Goal: Transaction & Acquisition: Book appointment/travel/reservation

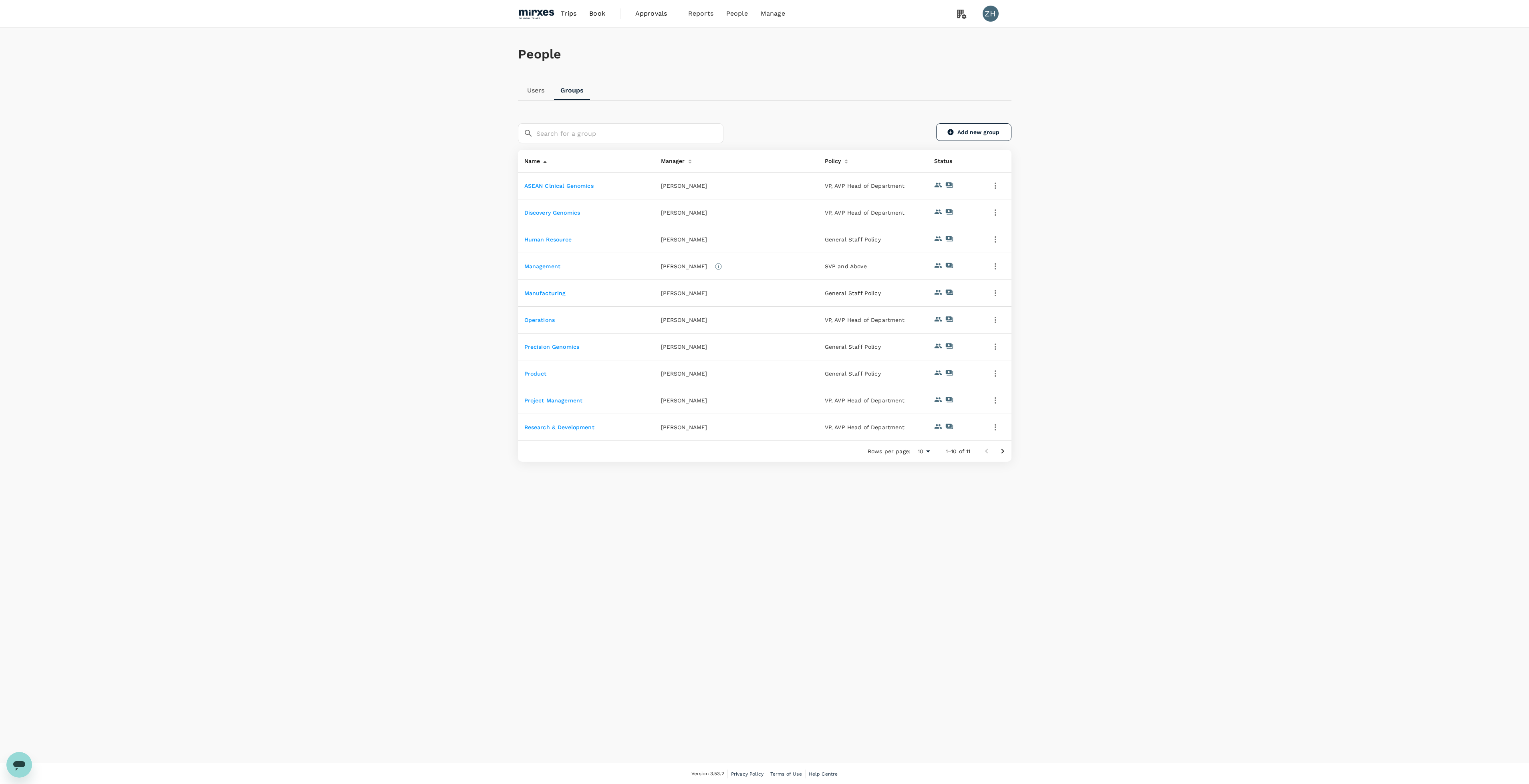
click at [547, 12] on img at bounding box center [536, 13] width 37 height 17
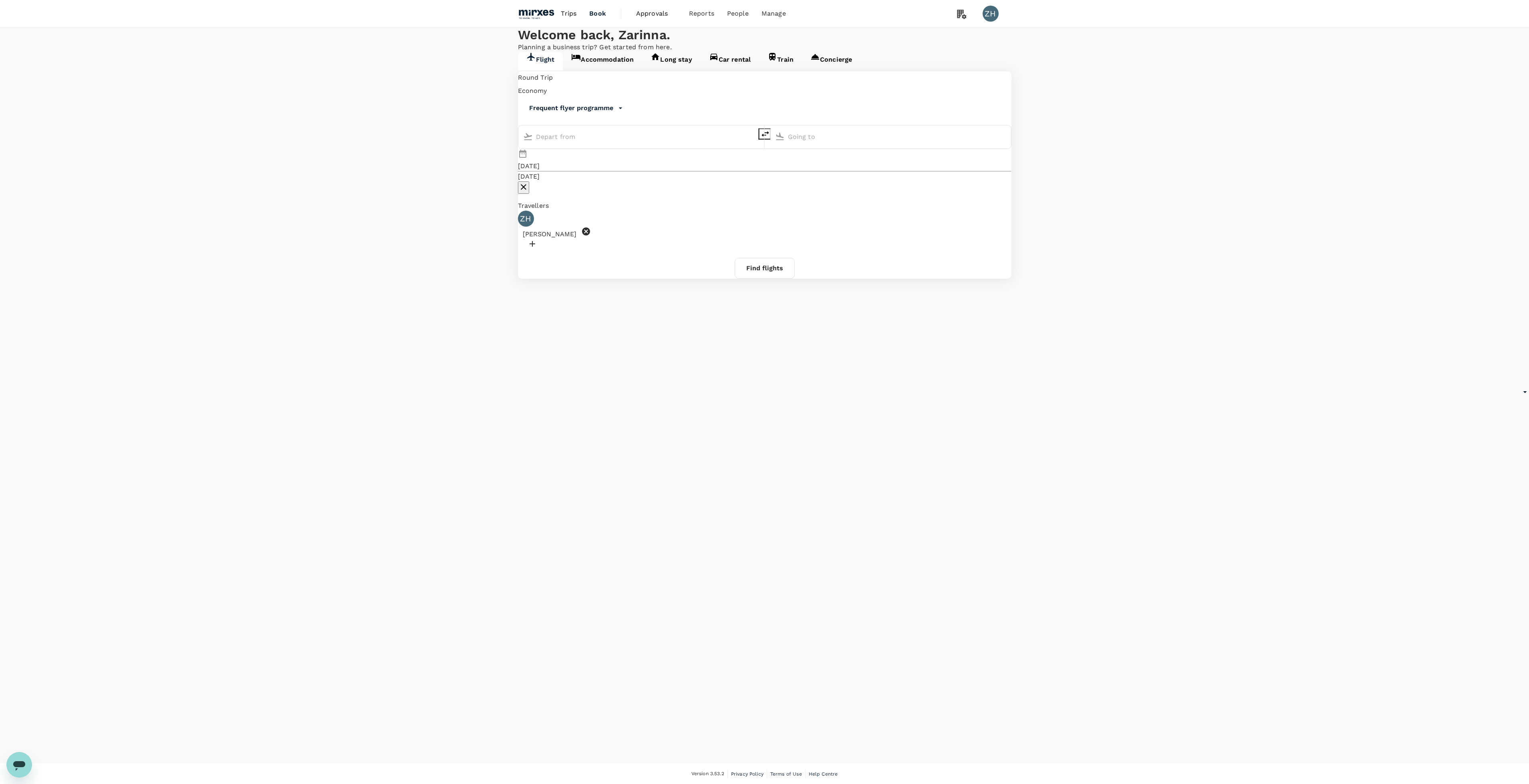
click at [591, 226] on icon at bounding box center [586, 231] width 9 height 9
type input "Singapore Changi (SIN)"
type input "Suvarnabhumi Intl (BKK)"
type input "Singapore Changi (SIN)"
type input "Suvarnabhumi Intl (BKK)"
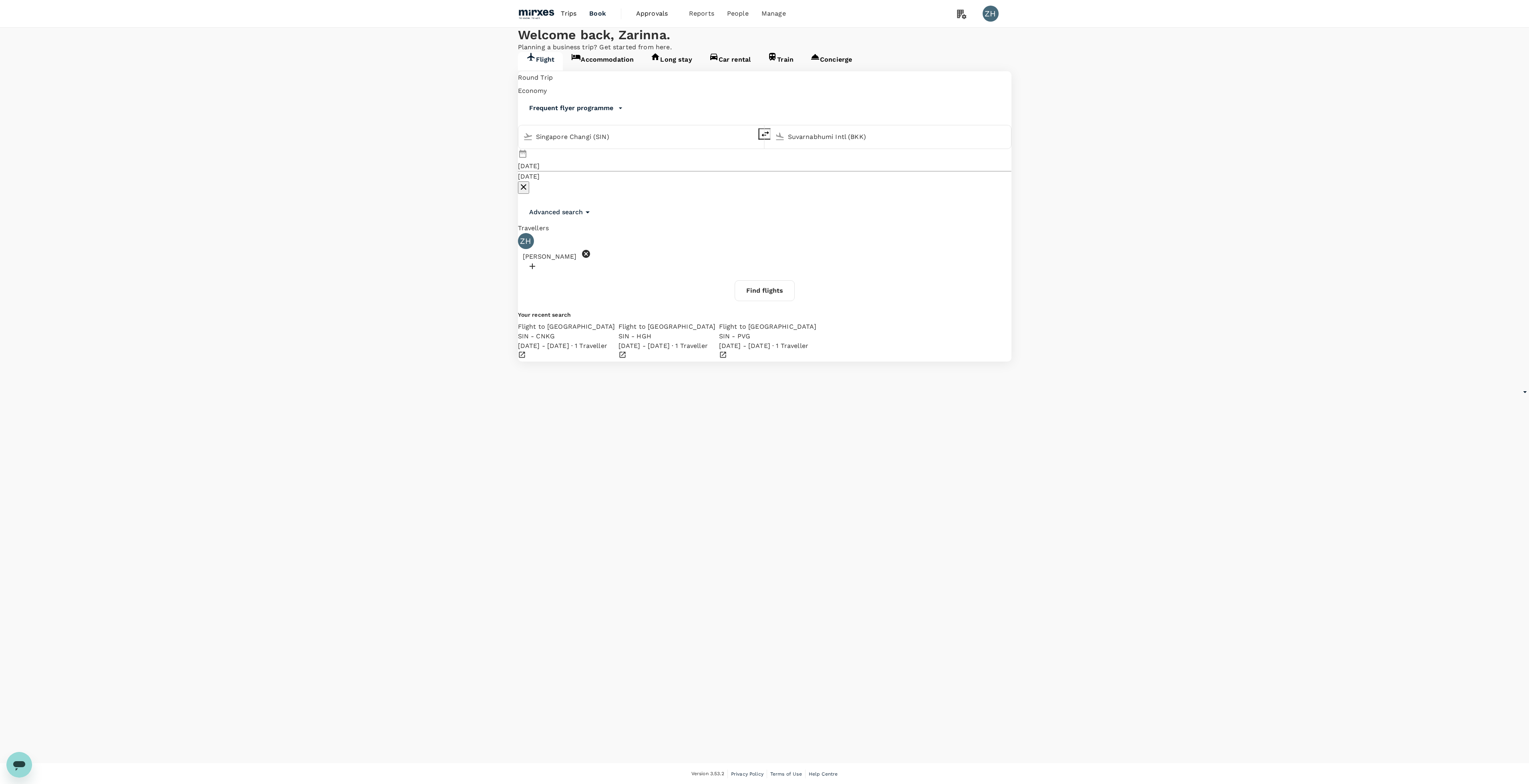
click at [591, 249] on icon at bounding box center [586, 254] width 9 height 9
click at [565, 233] on div at bounding box center [765, 240] width 494 height 13
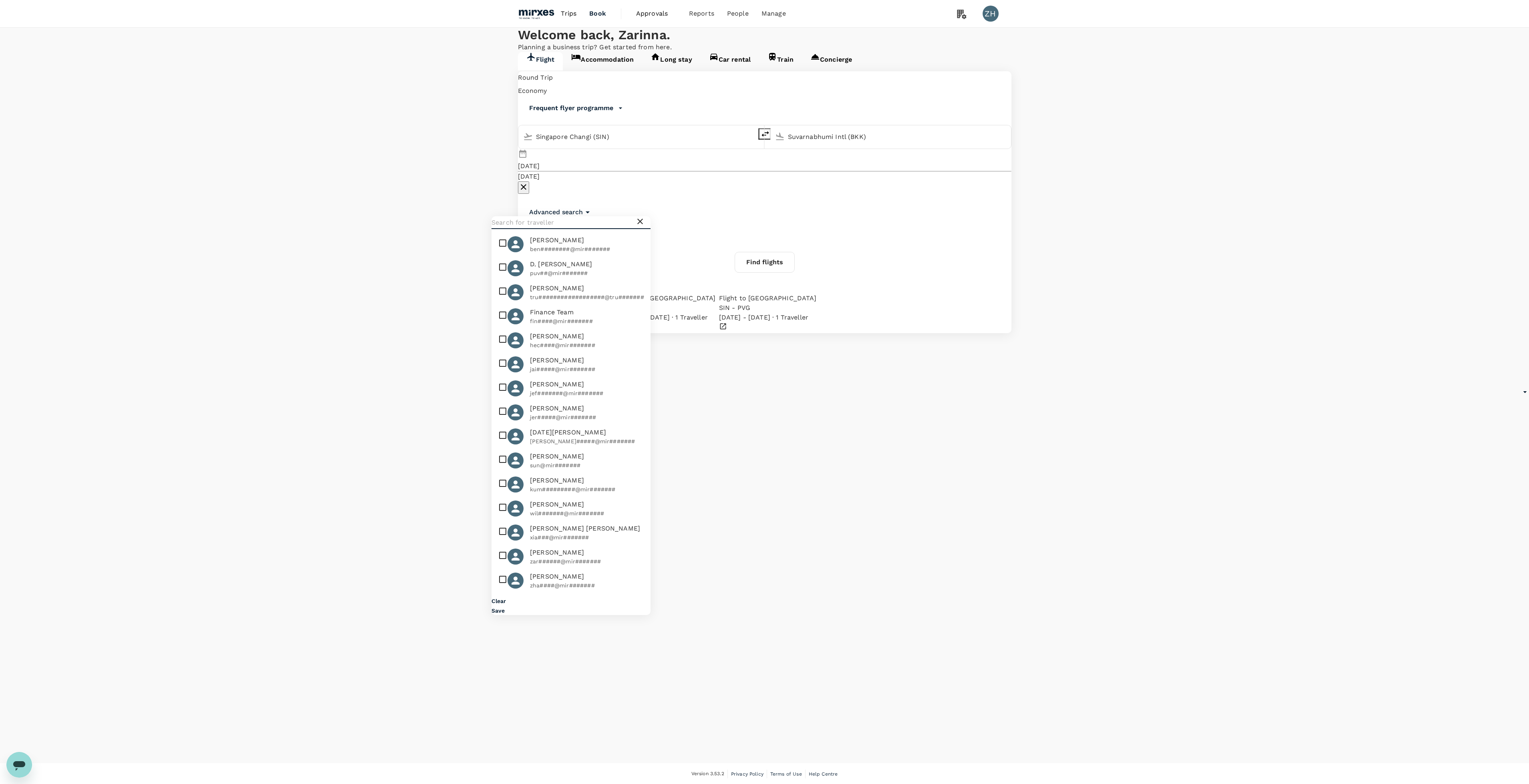
click at [571, 229] on input "text" at bounding box center [563, 222] width 144 height 13
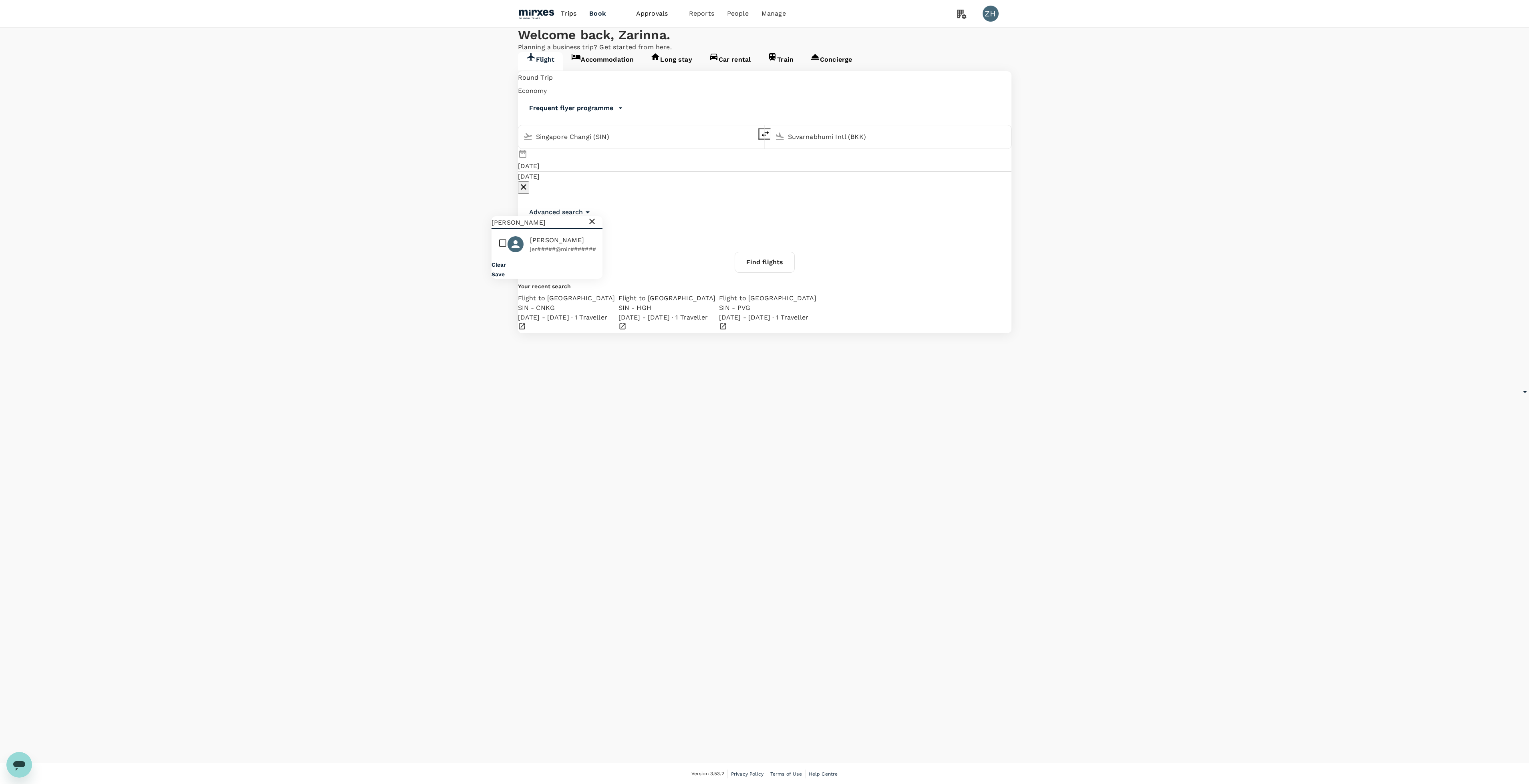
type input "[PERSON_NAME]"
click at [551, 256] on li "Jeremiah Decosta jer#####@mir#######" at bounding box center [547, 245] width 111 height 24
checkbox input "true"
click at [505, 278] on button "Save" at bounding box center [498, 274] width 13 height 6
click at [651, 262] on div at bounding box center [765, 268] width 494 height 13
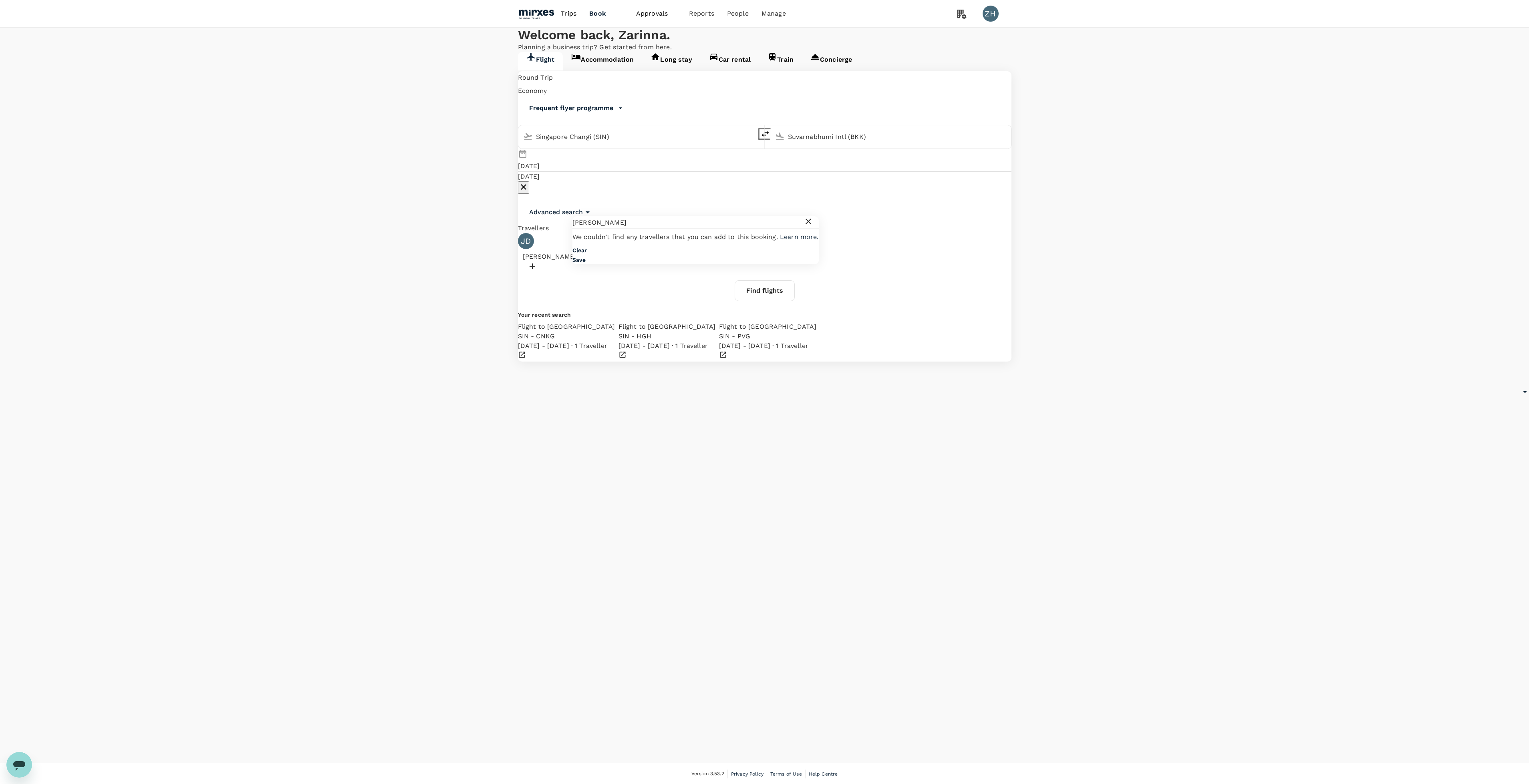
click at [697, 229] on div "[PERSON_NAME]" at bounding box center [696, 222] width 246 height 13
drag, startPoint x: 536, startPoint y: 241, endPoint x: 316, endPoint y: 226, distance: 220.5
click at [357, 238] on div "Flight Accommodation Long stay Car rental Train Concierge Round Trip roundtrip …" at bounding box center [764, 207] width 1529 height 310
click at [652, 262] on div at bounding box center [765, 268] width 494 height 13
drag, startPoint x: 635, startPoint y: 226, endPoint x: 547, endPoint y: 225, distance: 88.0
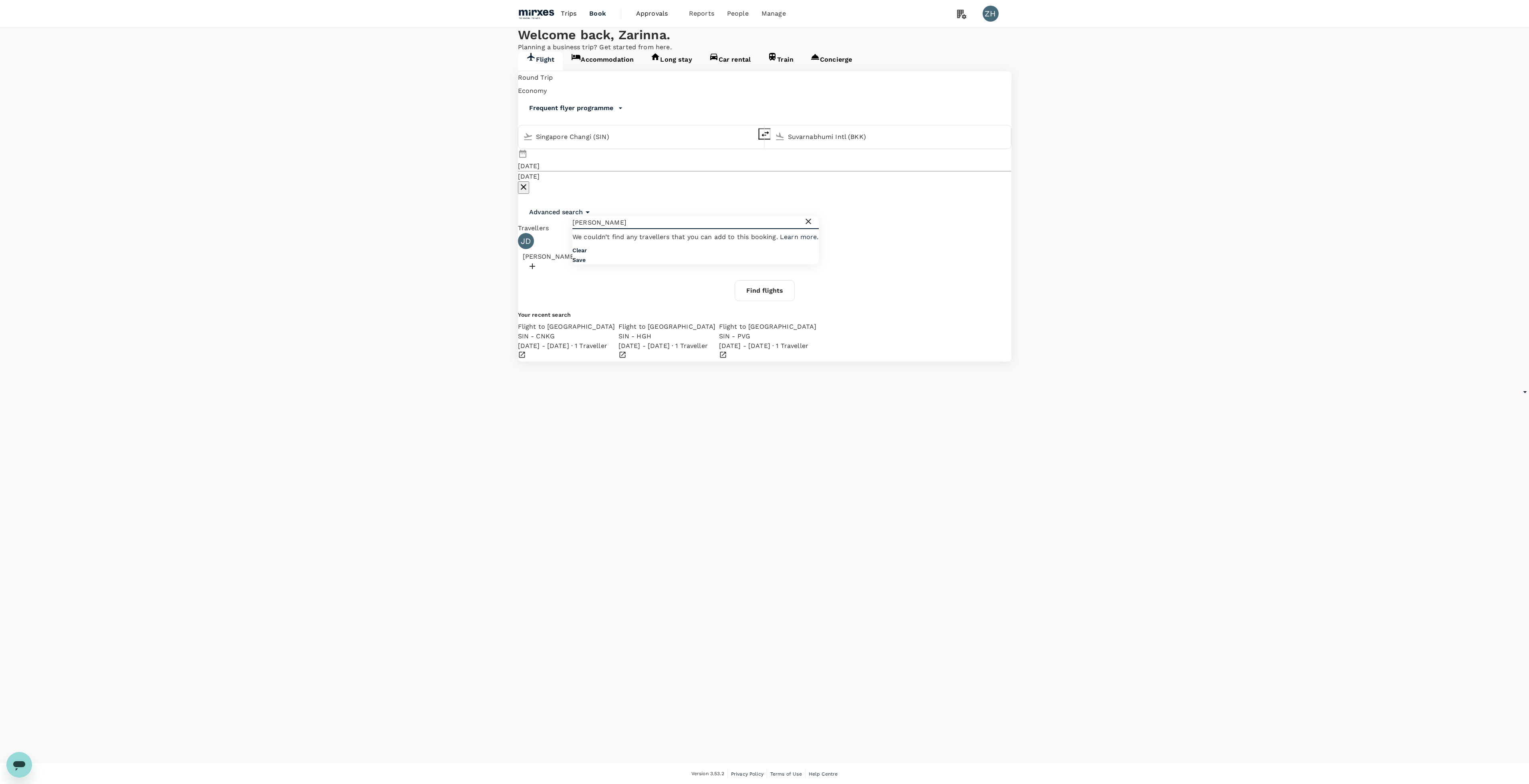
click at [547, 225] on div "Round Trip roundtrip Economy economy Frequent flyer programme Singapore Changi …" at bounding box center [765, 216] width 494 height 290
click at [649, 262] on div at bounding box center [765, 268] width 494 height 13
click at [604, 229] on input "[PERSON_NAME]" at bounding box center [688, 222] width 231 height 13
type input "j"
type input "xiao"
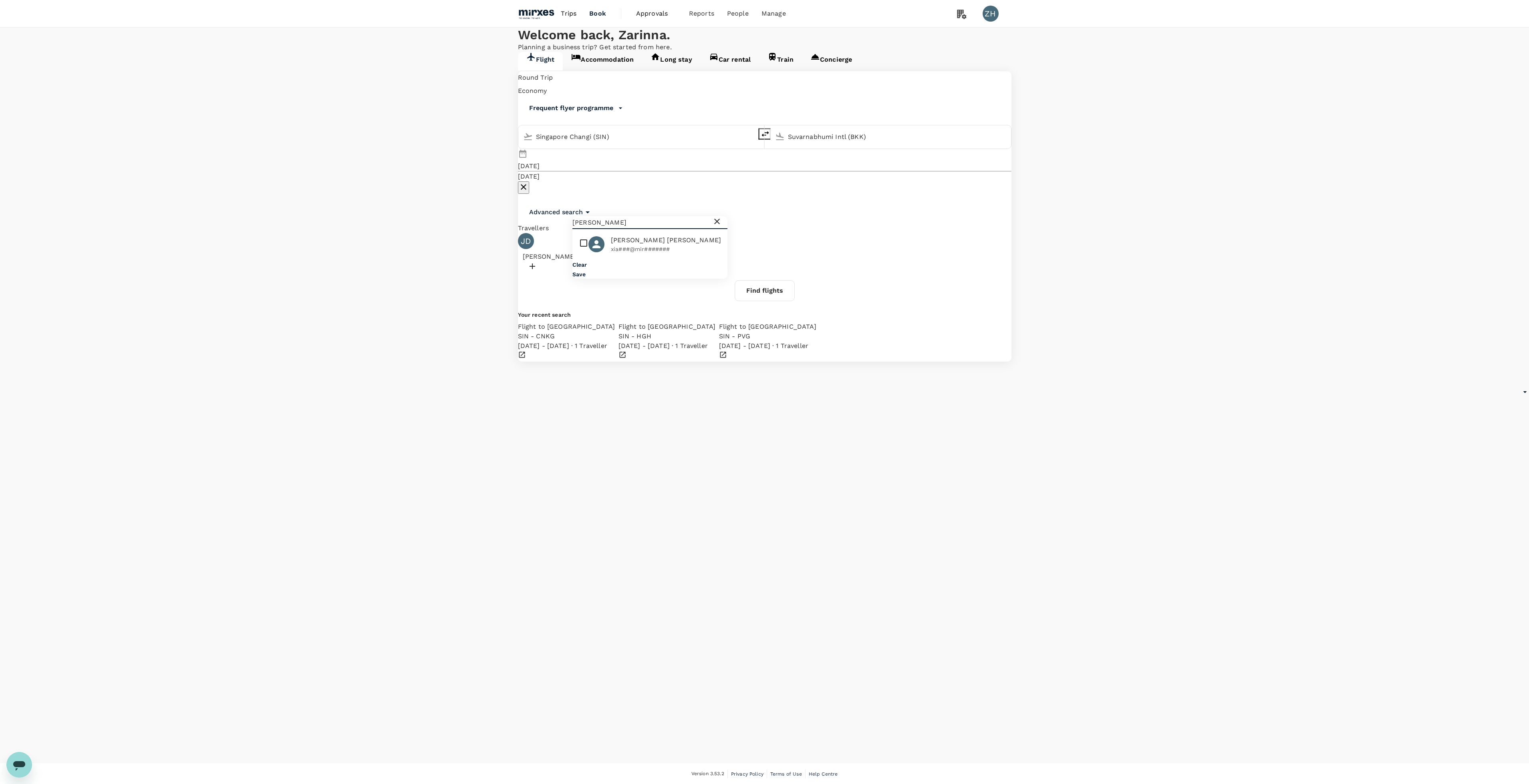
click at [586, 256] on input "checkbox" at bounding box center [650, 245] width 155 height 24
checkbox input "true"
click at [585, 278] on button "Save" at bounding box center [579, 274] width 13 height 6
click at [716, 290] on div at bounding box center [765, 297] width 494 height 13
click at [688, 229] on input "xiao" at bounding box center [753, 222] width 231 height 13
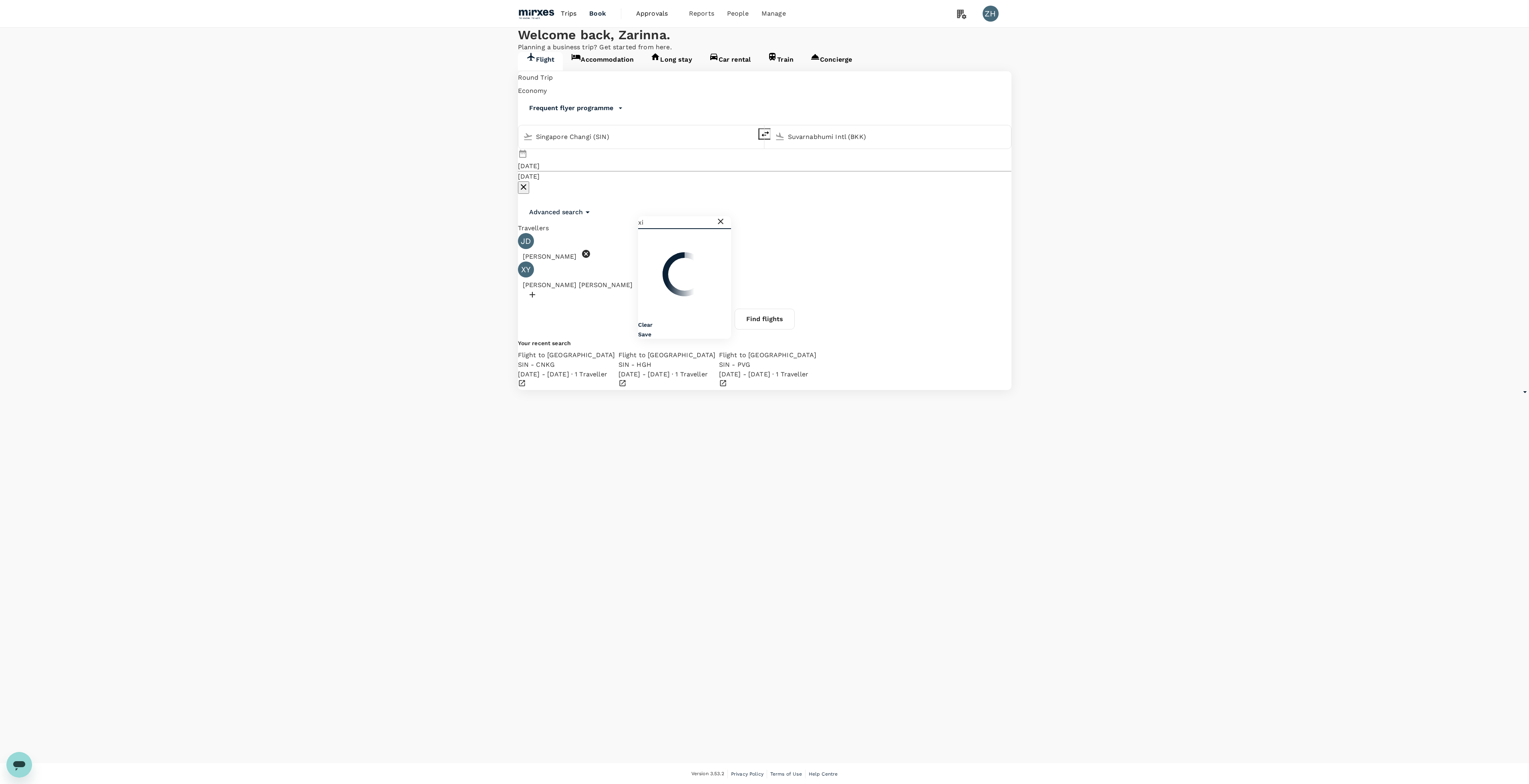
type input "x"
type input "puva"
click at [701, 245] on span "D. [PERSON_NAME]" at bounding box center [708, 241] width 62 height 9
checkbox input "true"
click at [652, 278] on button "Save" at bounding box center [645, 274] width 13 height 6
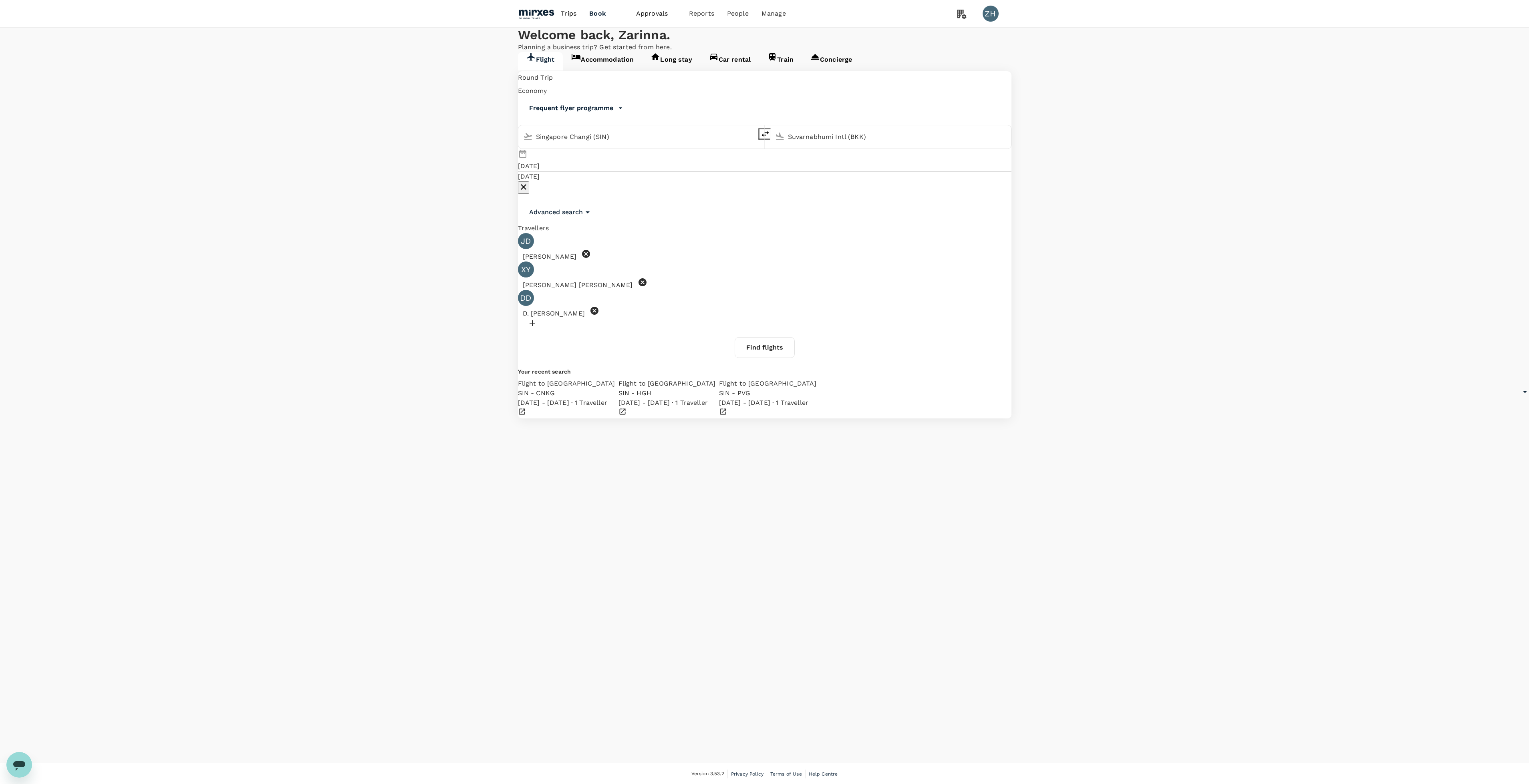
click at [785, 338] on button "Find flights" at bounding box center [764, 348] width 60 height 21
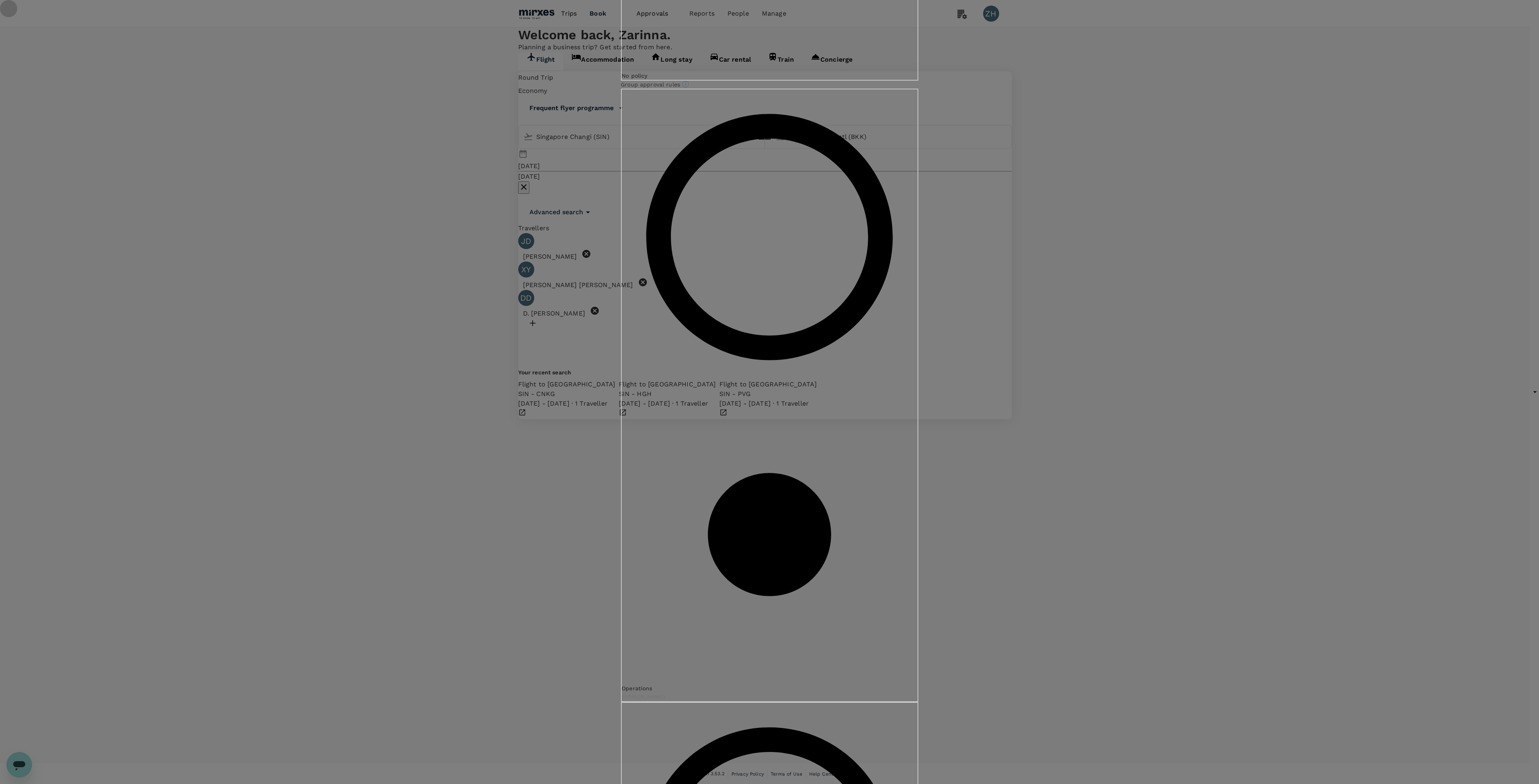
click at [688, 319] on input "General Staff Policy ( Xiao Yu Yang, D. Puvaneswari Dhanaraj, You )" at bounding box center [770, 392] width 1539 height 784
click at [688, 430] on input "Manufacturing ( D. Puvaneswari Dhanaraj, Xiao Yu Yang )" at bounding box center [770, 392] width 1539 height 784
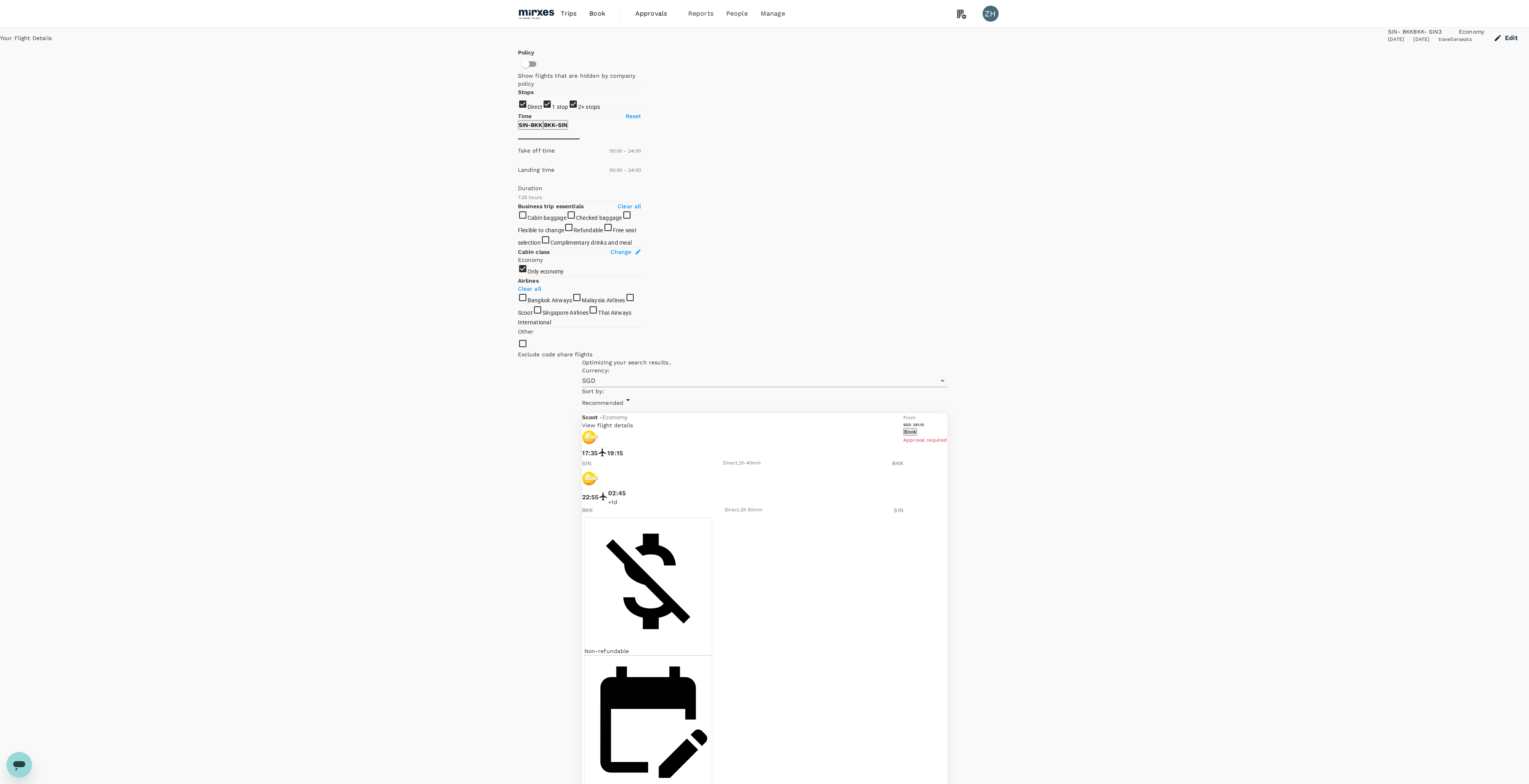
type input "625"
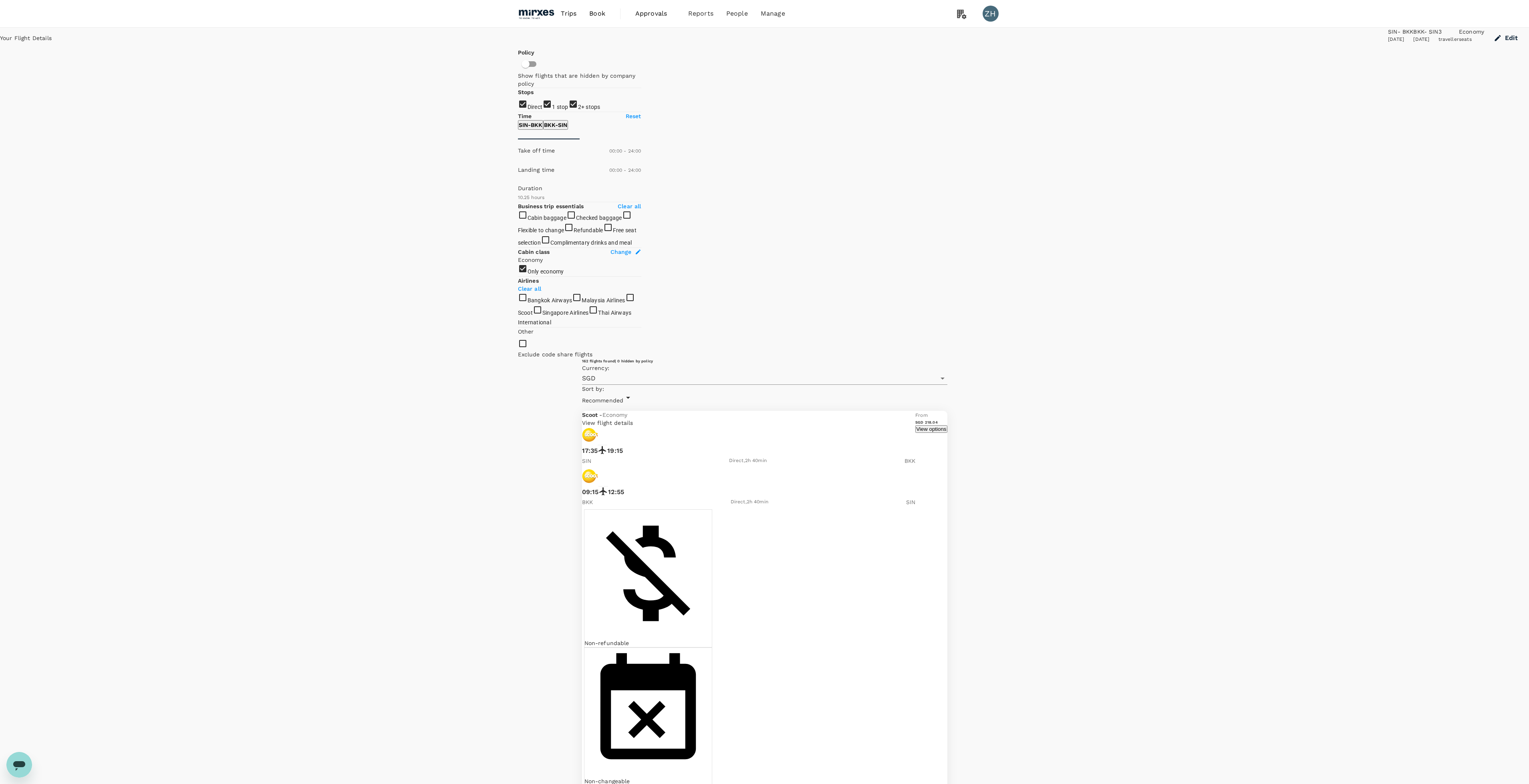
click at [731, 41] on link "Users" at bounding box center [754, 44] width 95 height 19
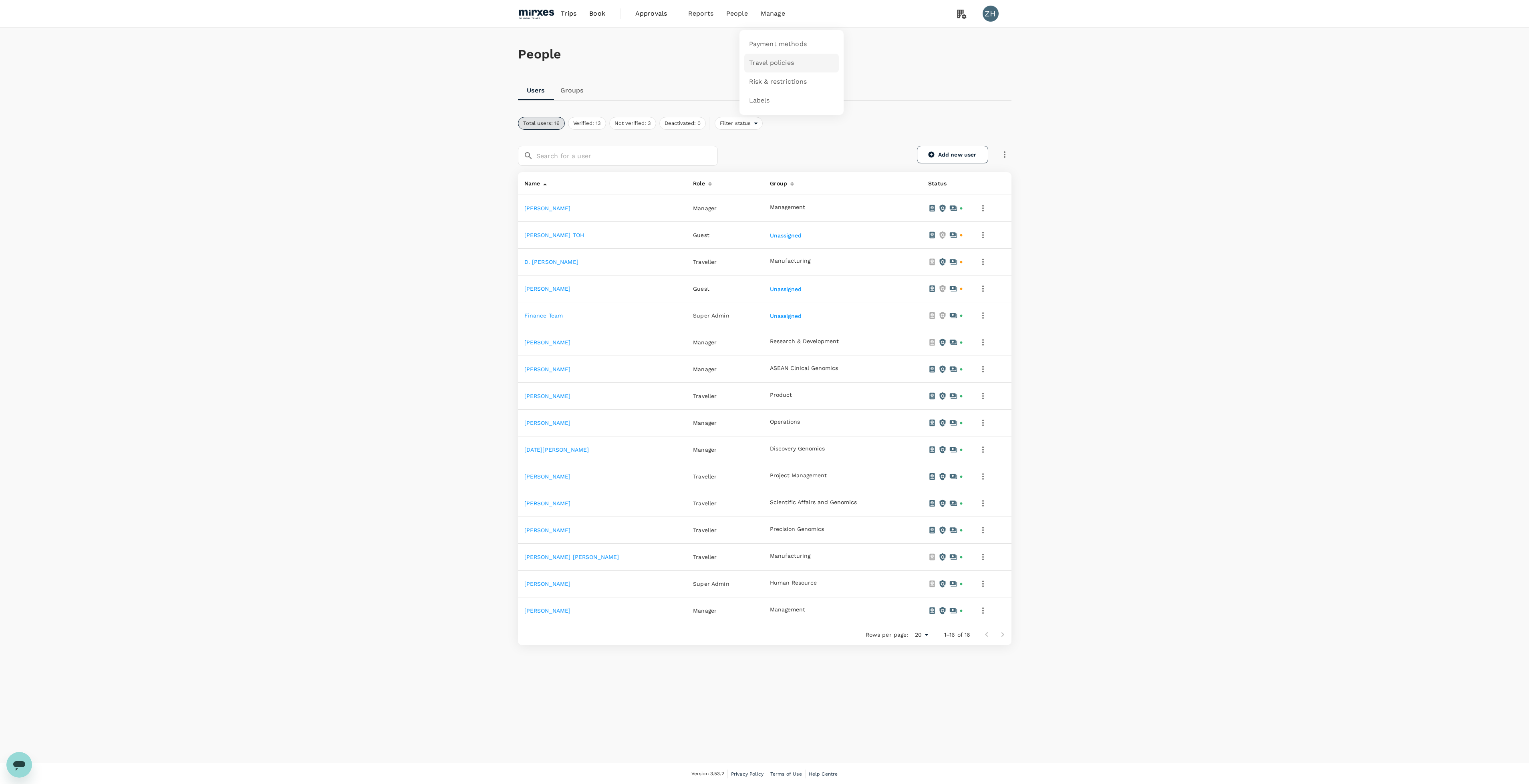
click at [769, 63] on span "Travel policies" at bounding box center [772, 63] width 45 height 9
click at [946, 174] on span "Guest" at bounding box center [964, 175] width 93 height 9
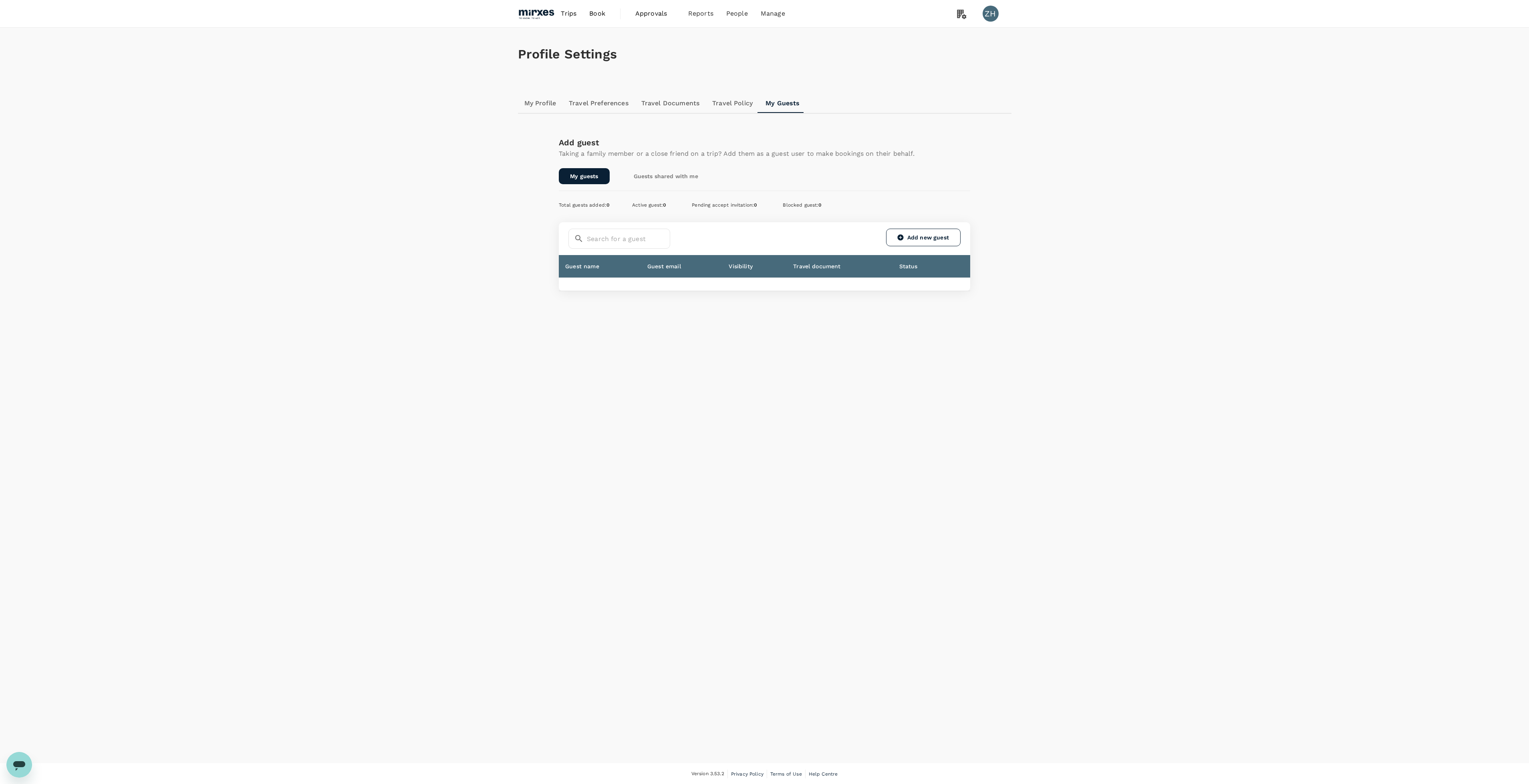
click at [856, 286] on td at bounding box center [764, 284] width 412 height 13
click at [639, 237] on input "text" at bounding box center [629, 238] width 84 height 20
type input "[PERSON_NAME]"
click at [578, 234] on icon at bounding box center [579, 239] width 9 height 9
click at [547, 107] on link "My Profile" at bounding box center [540, 103] width 45 height 19
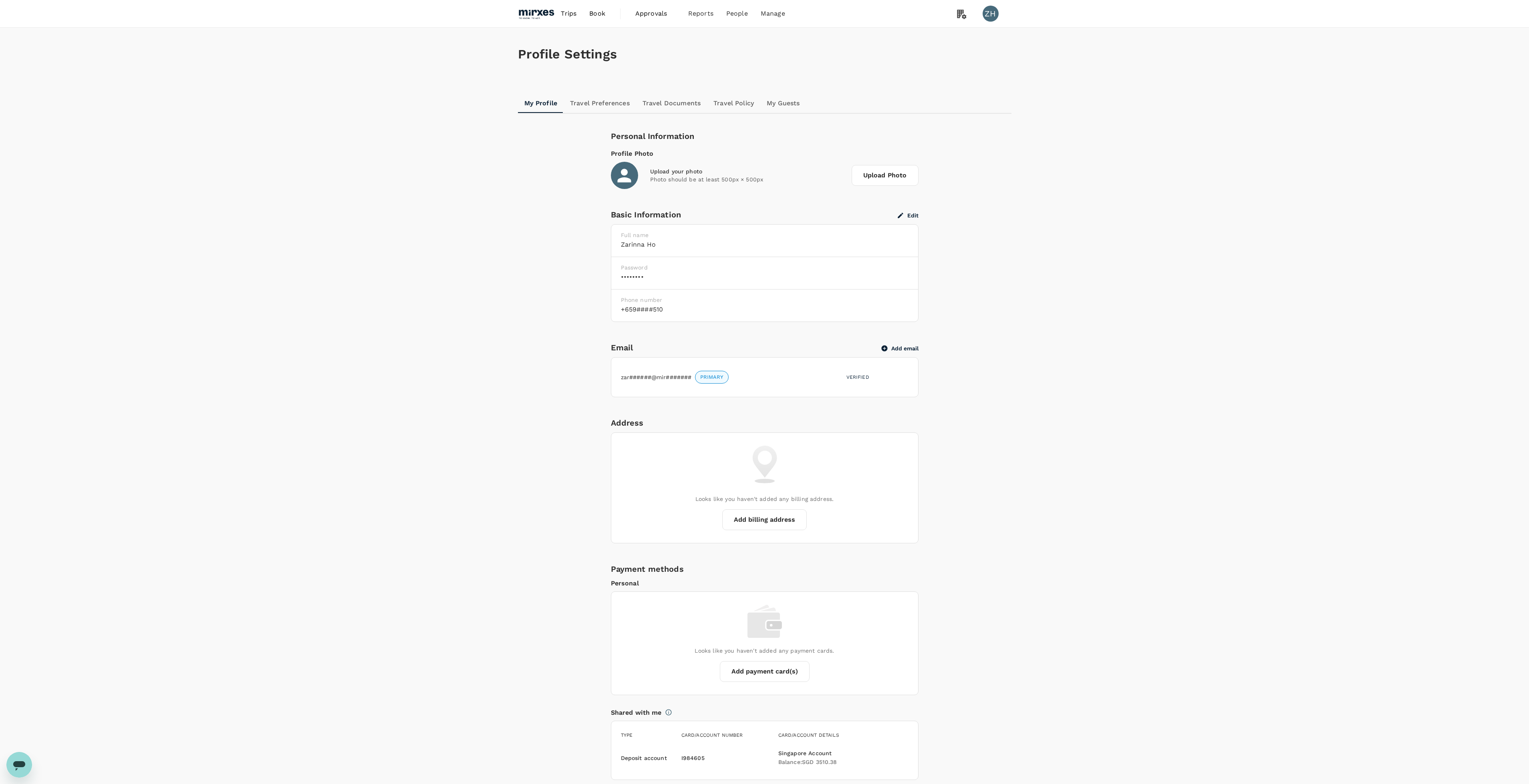
click at [551, 13] on img at bounding box center [536, 13] width 37 height 17
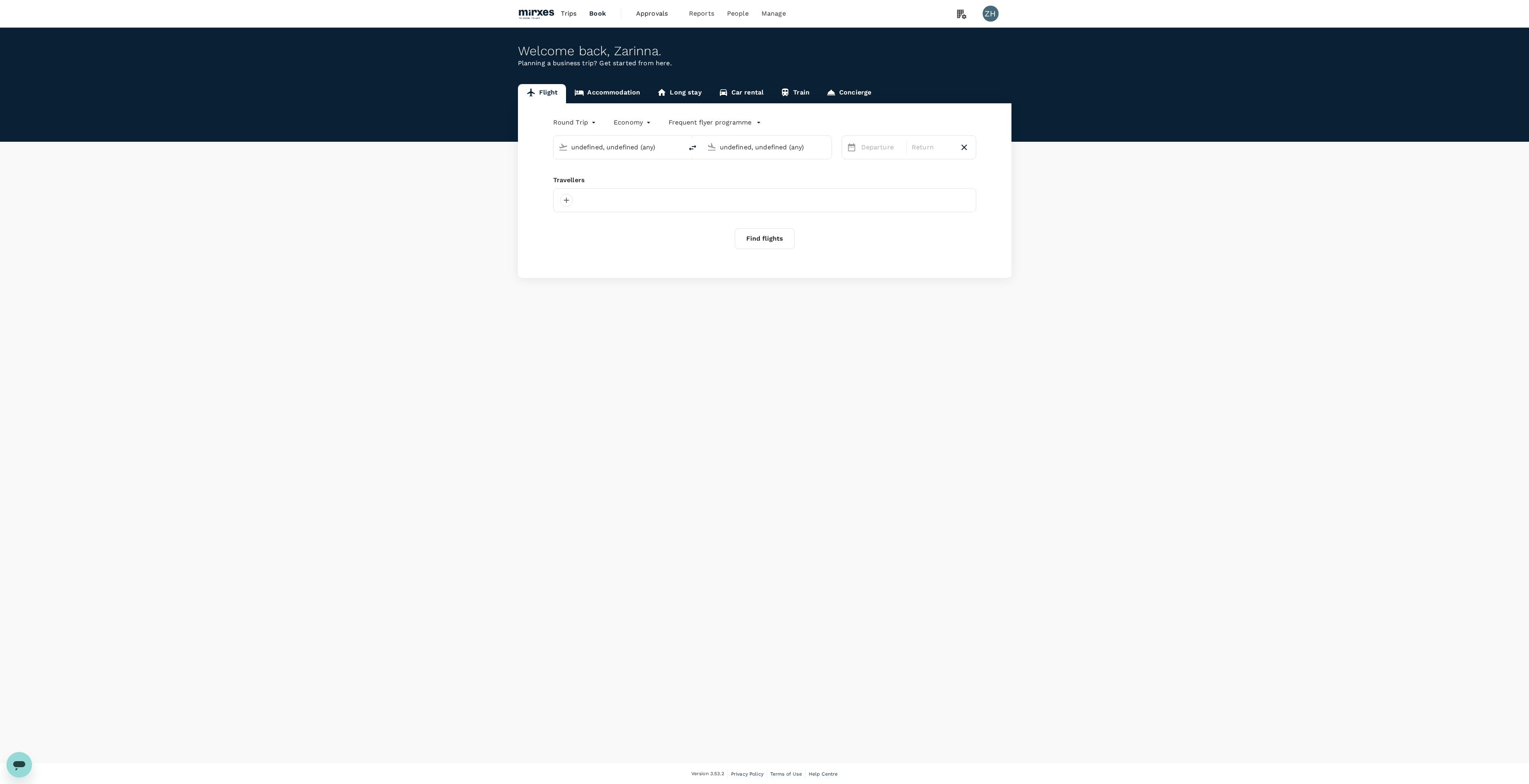
type input "Singapore Changi (SIN)"
type input "Suvarnabhumi Intl (BKK)"
type input "Singapore Changi (SIN)"
type input "Suvarnabhumi Intl (BKK)"
click at [910, 258] on div "Find flights" at bounding box center [764, 248] width 423 height 21
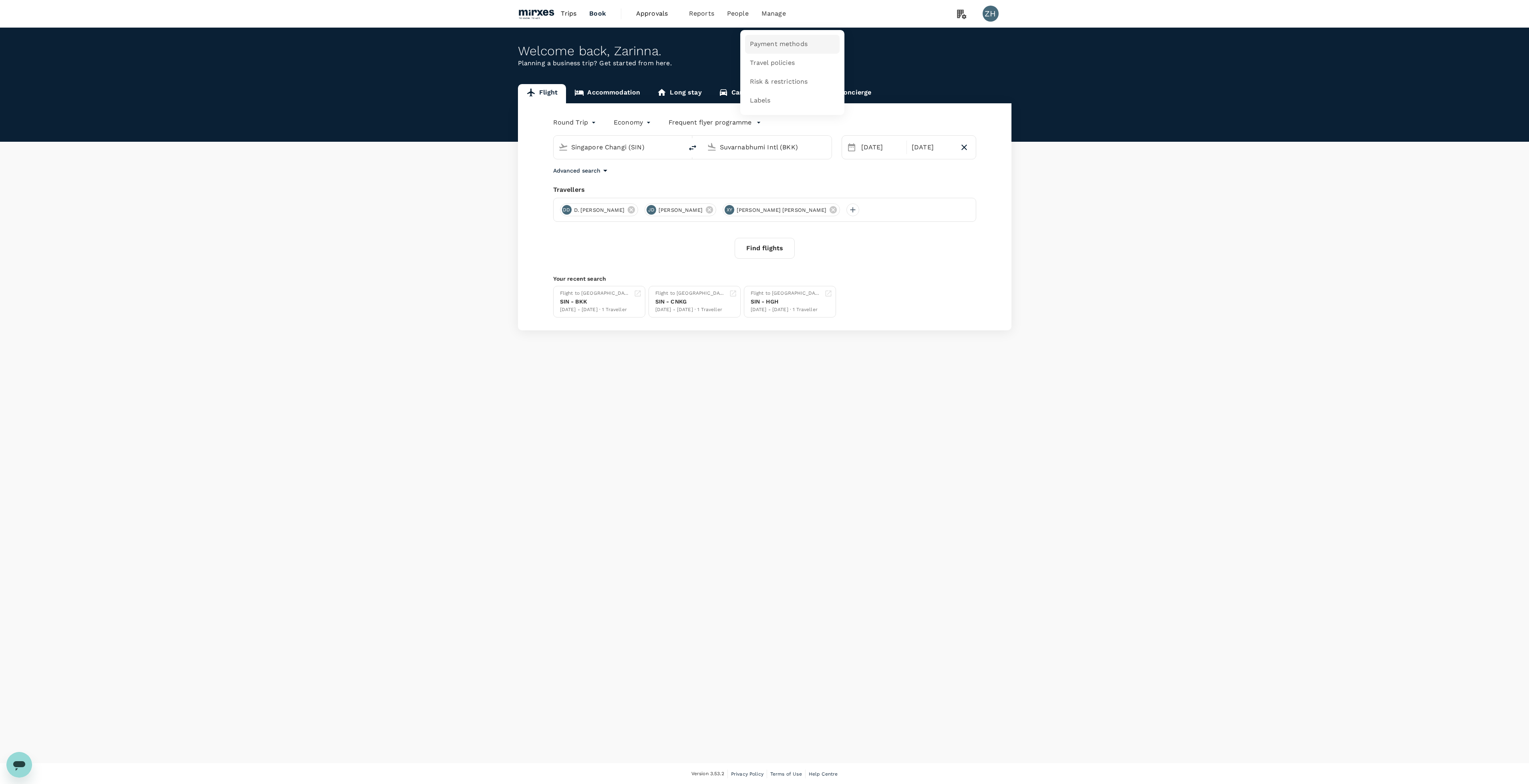
click at [774, 43] on span "Payment methods" at bounding box center [779, 44] width 58 height 9
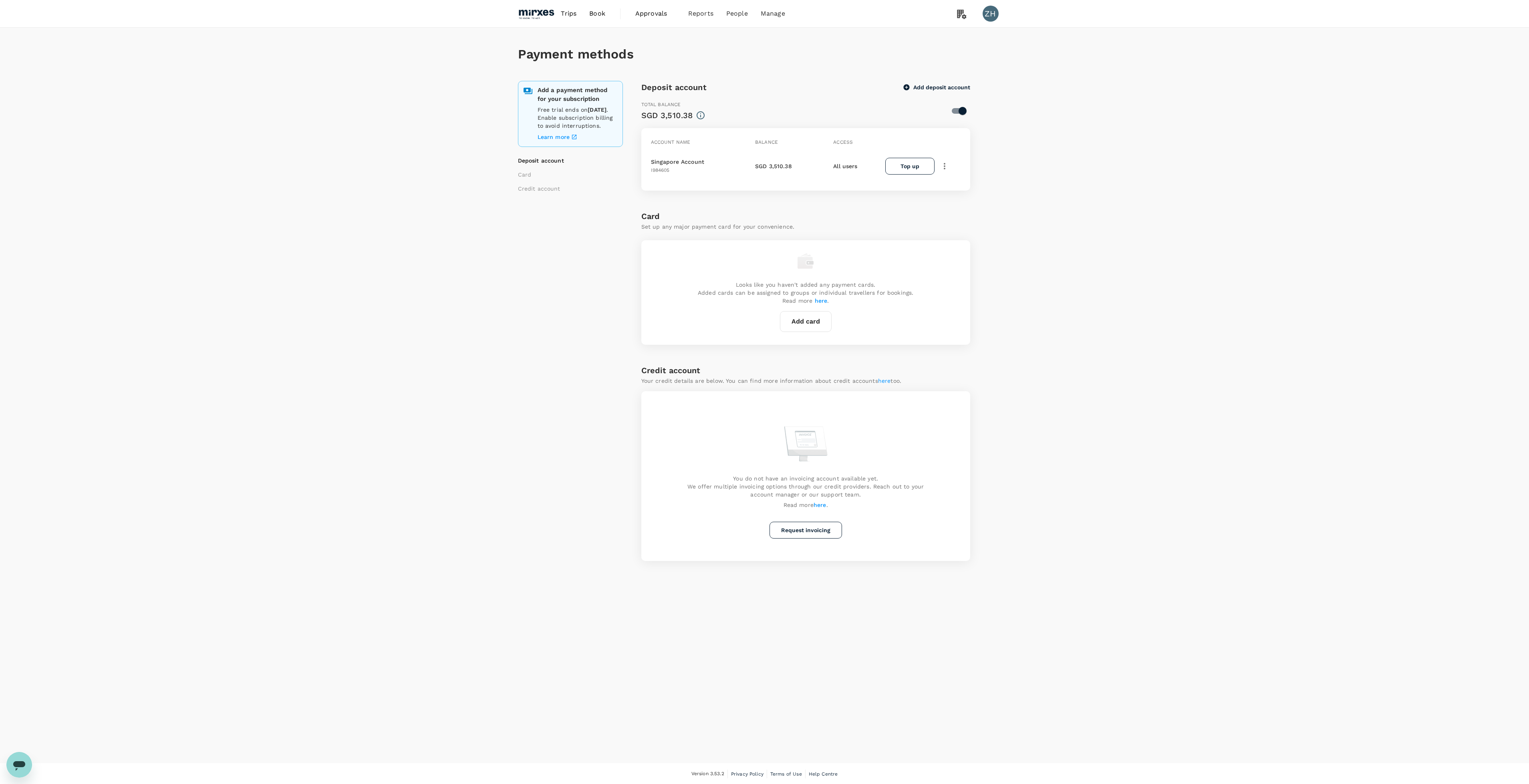
click at [550, 17] on img at bounding box center [536, 13] width 37 height 17
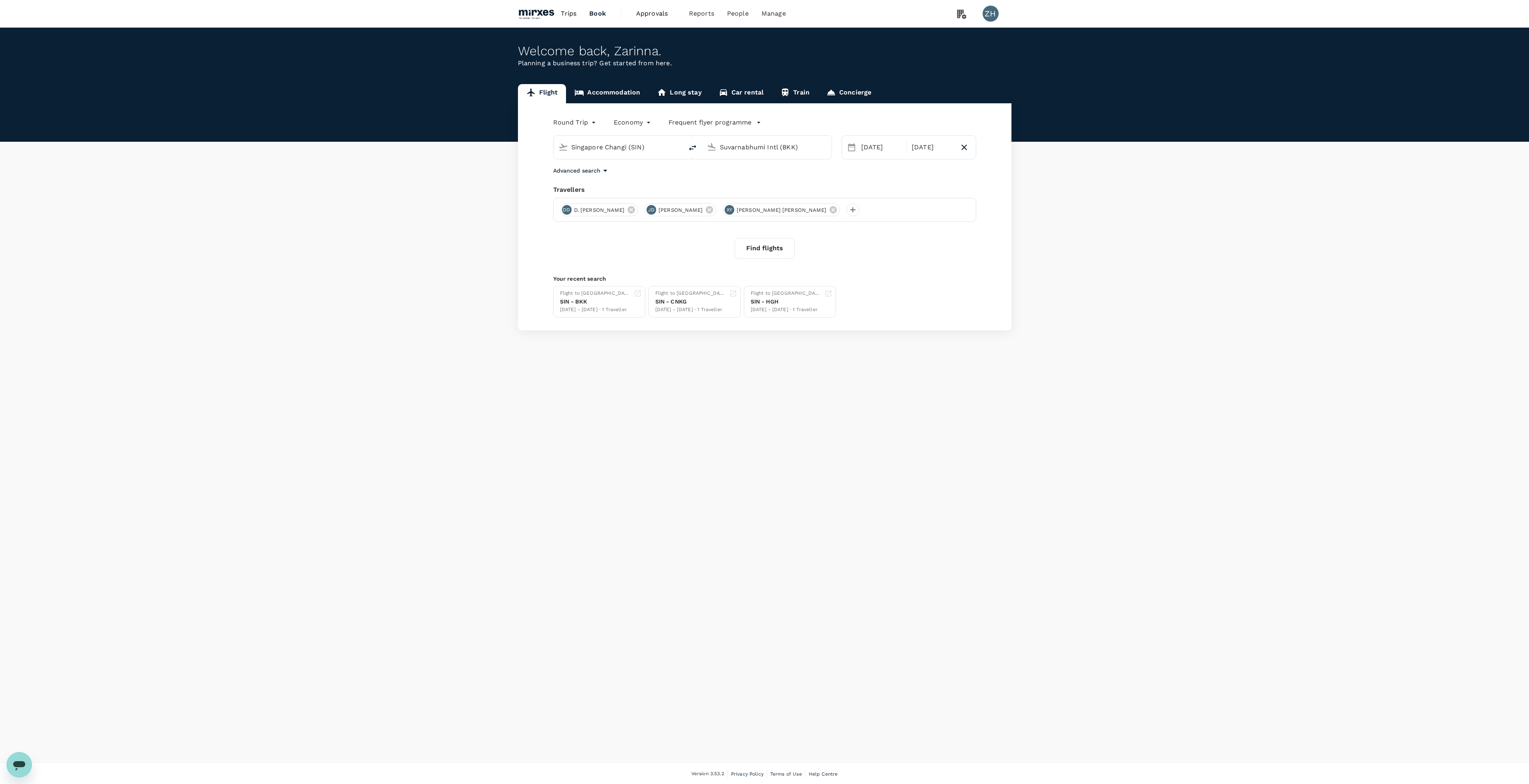
type input "Singapore Changi (SIN)"
type input "Suvarnabhumi Intl (BKK)"
type input "Singapore Changi (SIN)"
type input "Suvarnabhumi Intl (BKK)"
